Goal: Information Seeking & Learning: Check status

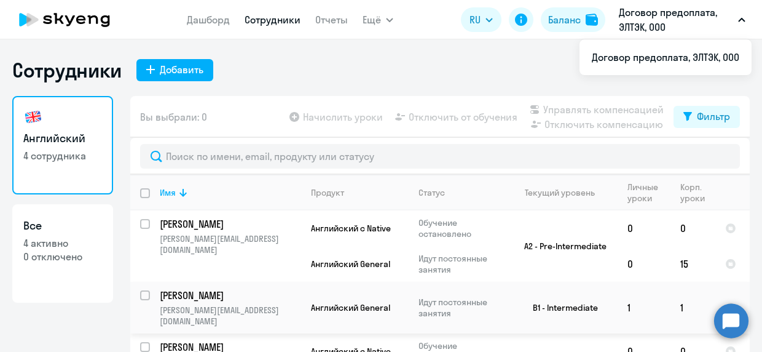
select select "30"
click at [210, 33] on app-header "Дашборд Сотрудники Отчеты Ещё Начислить уроки Документооборот Все продукты Дашб…" at bounding box center [381, 19] width 762 height 39
click at [214, 18] on link "Дашборд" at bounding box center [208, 20] width 43 height 12
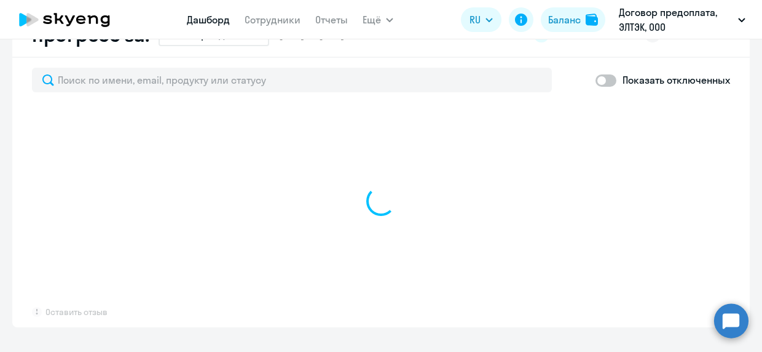
select select "30"
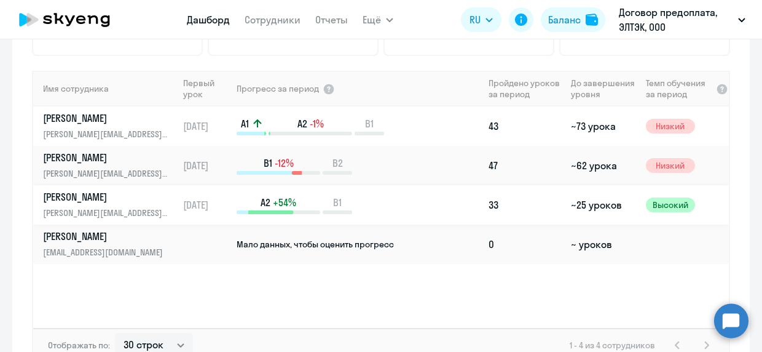
scroll to position [855, 0]
click at [117, 154] on p "[PERSON_NAME]" at bounding box center [106, 157] width 127 height 14
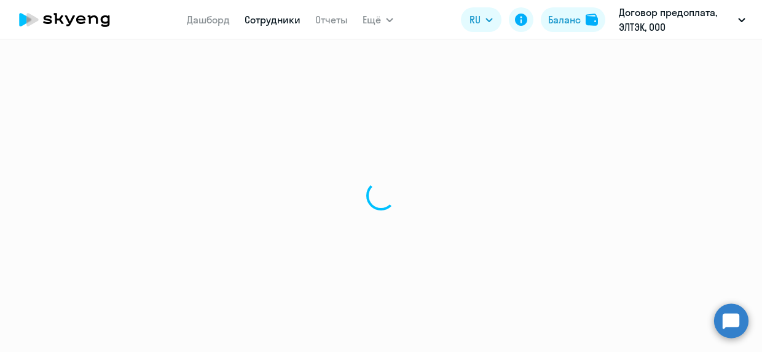
select select "english"
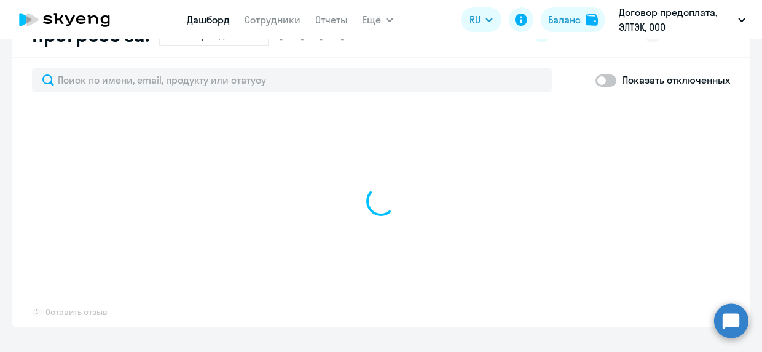
select select "30"
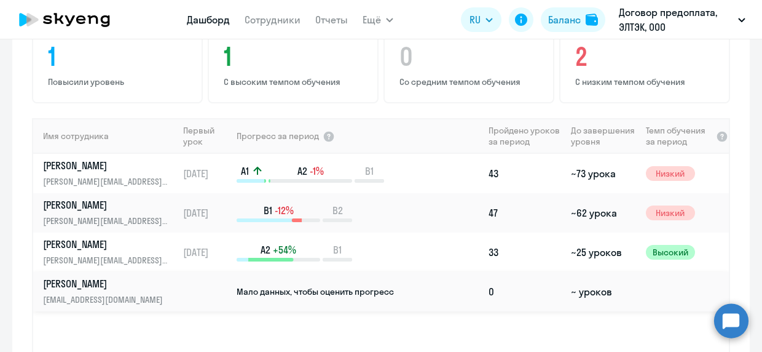
scroll to position [859, 0]
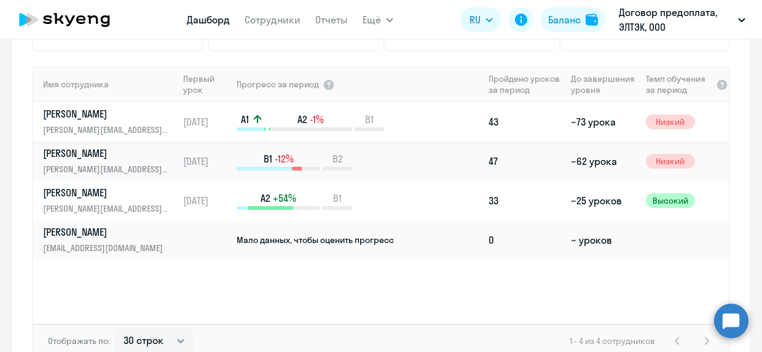
click at [102, 109] on p "[PERSON_NAME]" at bounding box center [106, 114] width 127 height 14
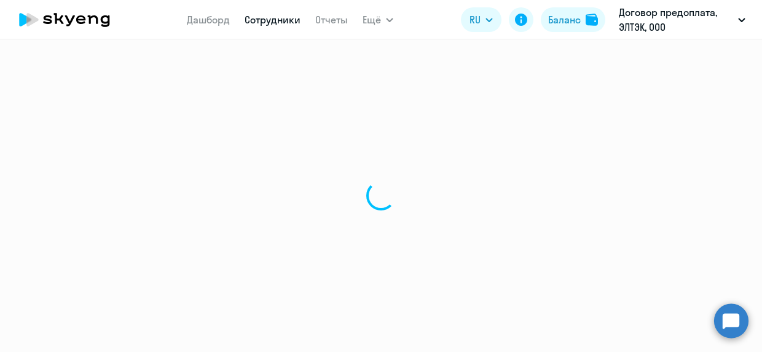
select select "english"
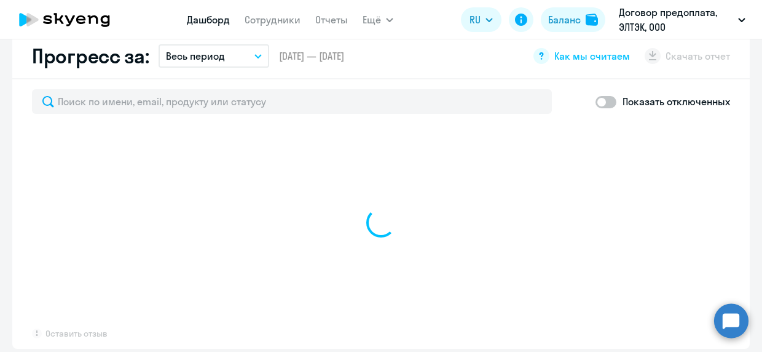
select select "30"
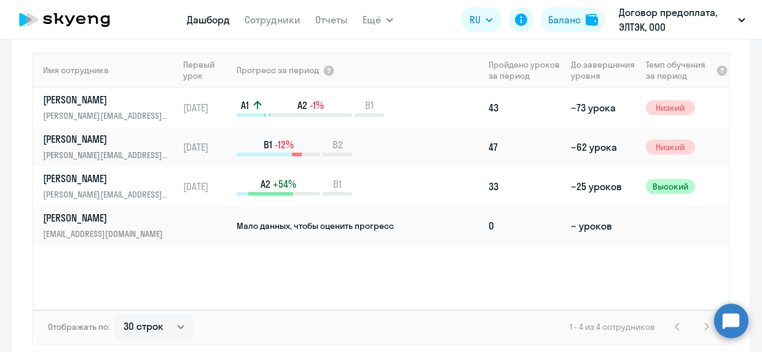
scroll to position [917, 0]
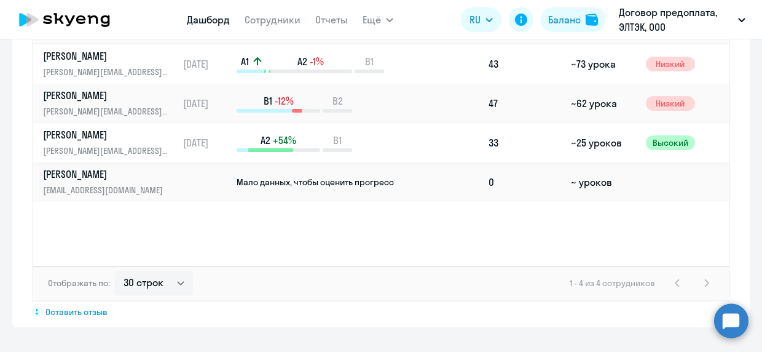
click at [97, 137] on p "[PERSON_NAME]" at bounding box center [106, 135] width 127 height 14
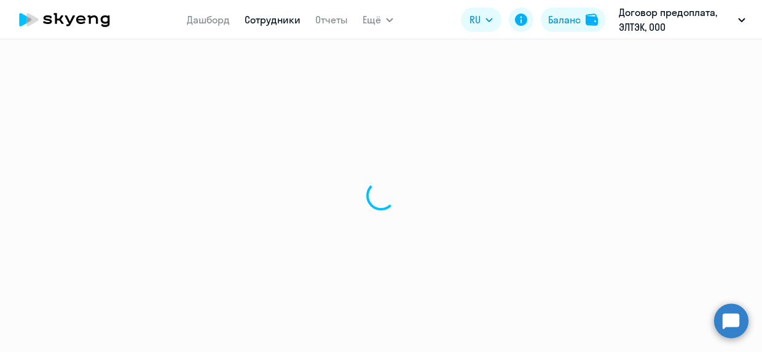
select select "english"
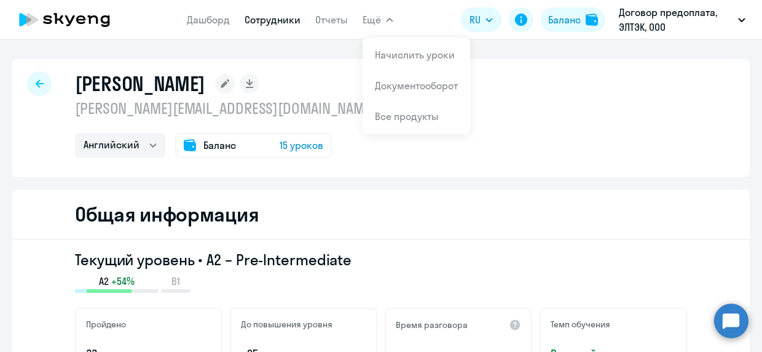
click at [334, 167] on div "[PERSON_NAME] [PERSON_NAME][EMAIL_ADDRESS][DOMAIN_NAME] Английский Баланс 15 ур…" at bounding box center [380, 118] width 737 height 118
